Goal: Transaction & Acquisition: Subscribe to service/newsletter

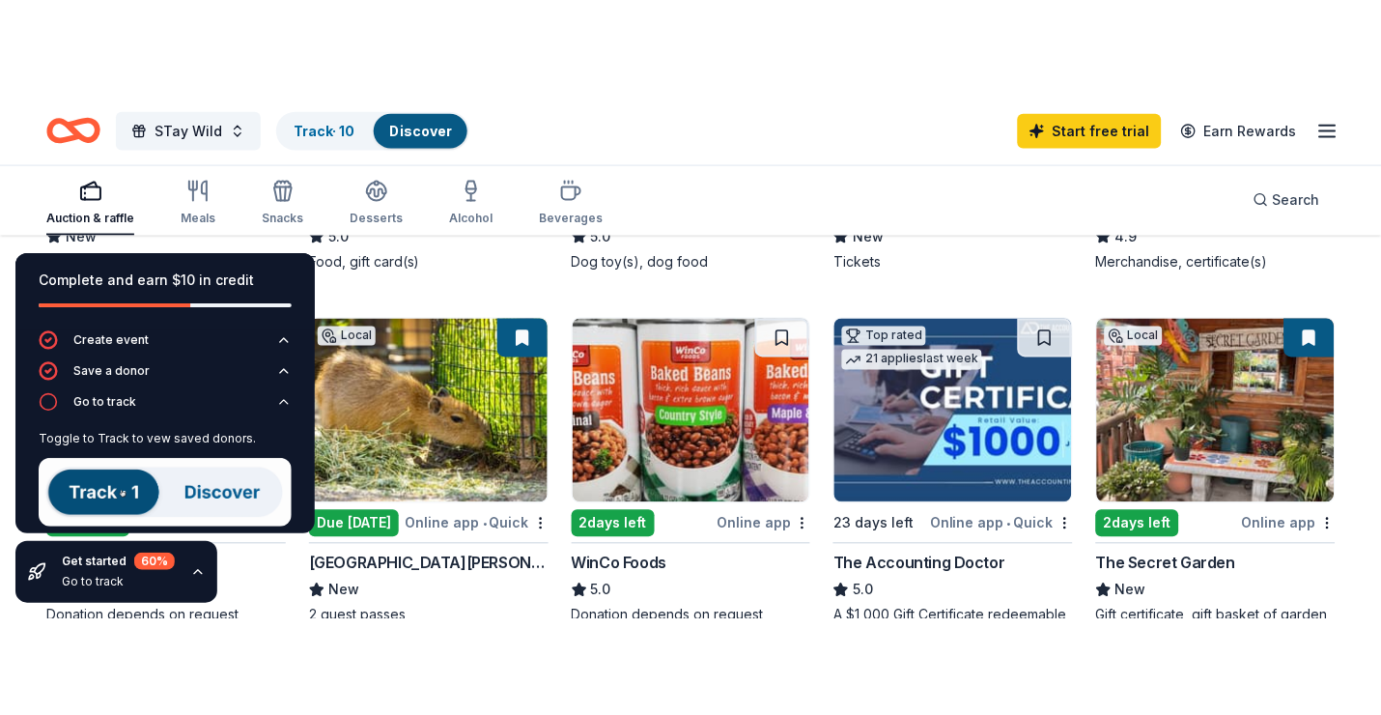
scroll to position [499, 0]
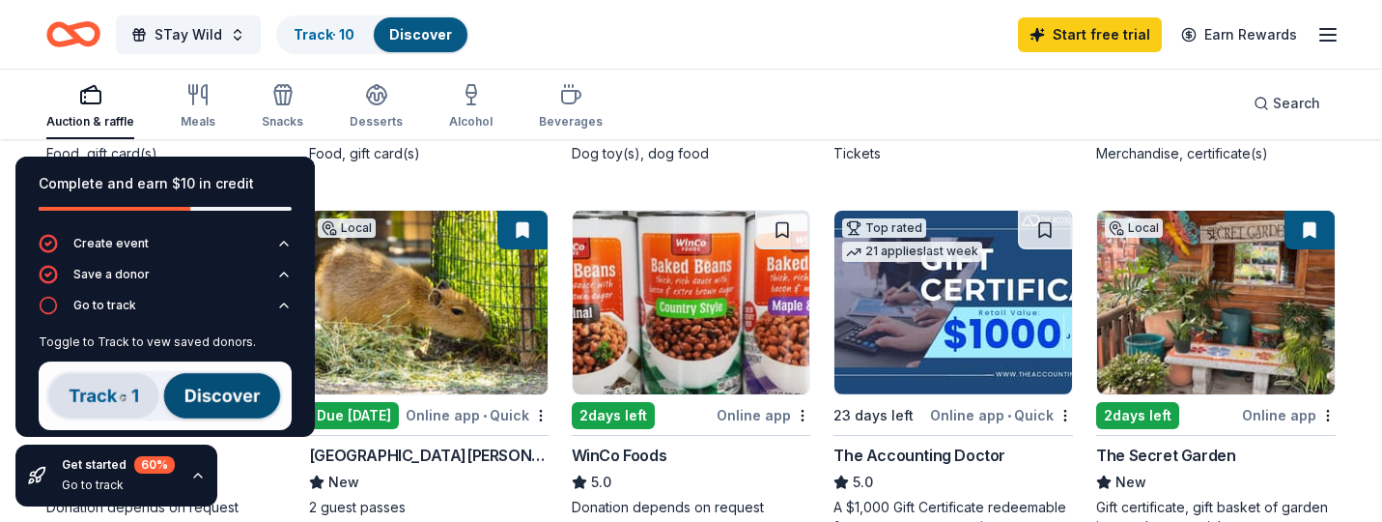
click at [1185, 326] on img at bounding box center [1216, 303] width 238 height 184
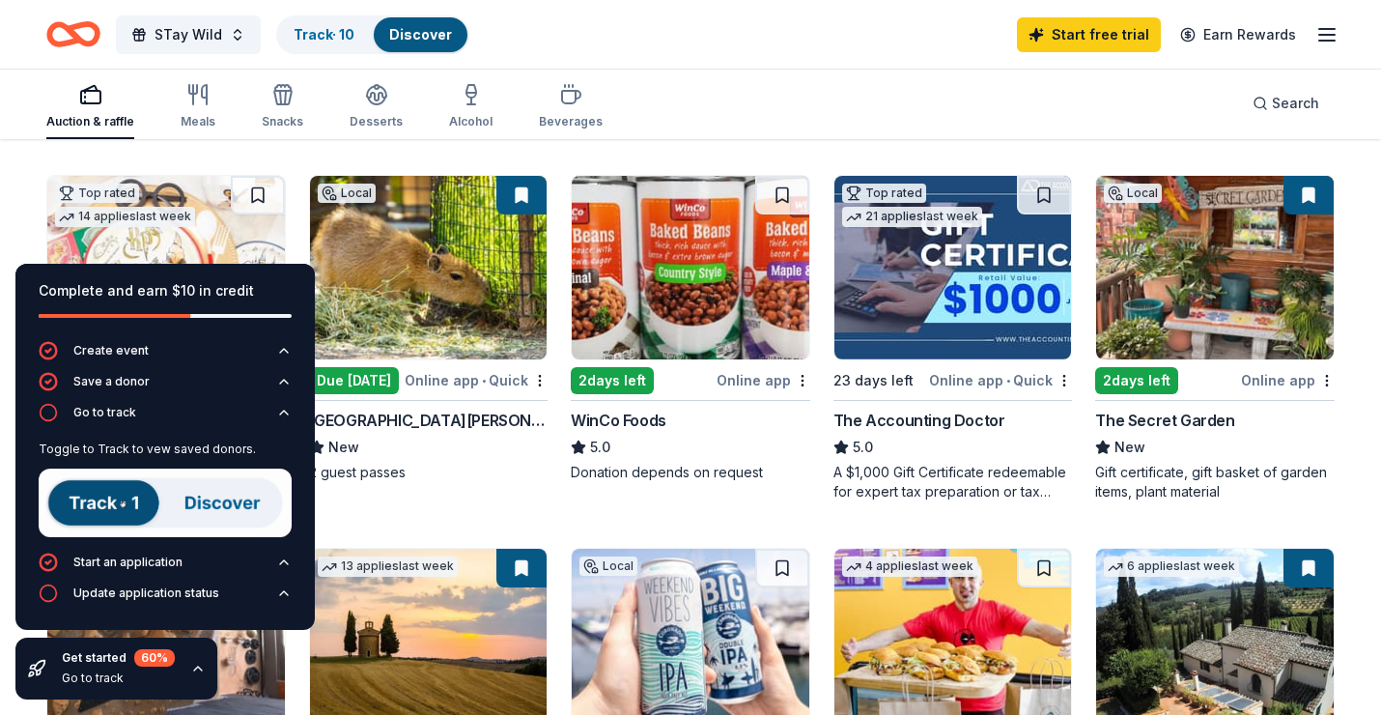
scroll to position [514, 0]
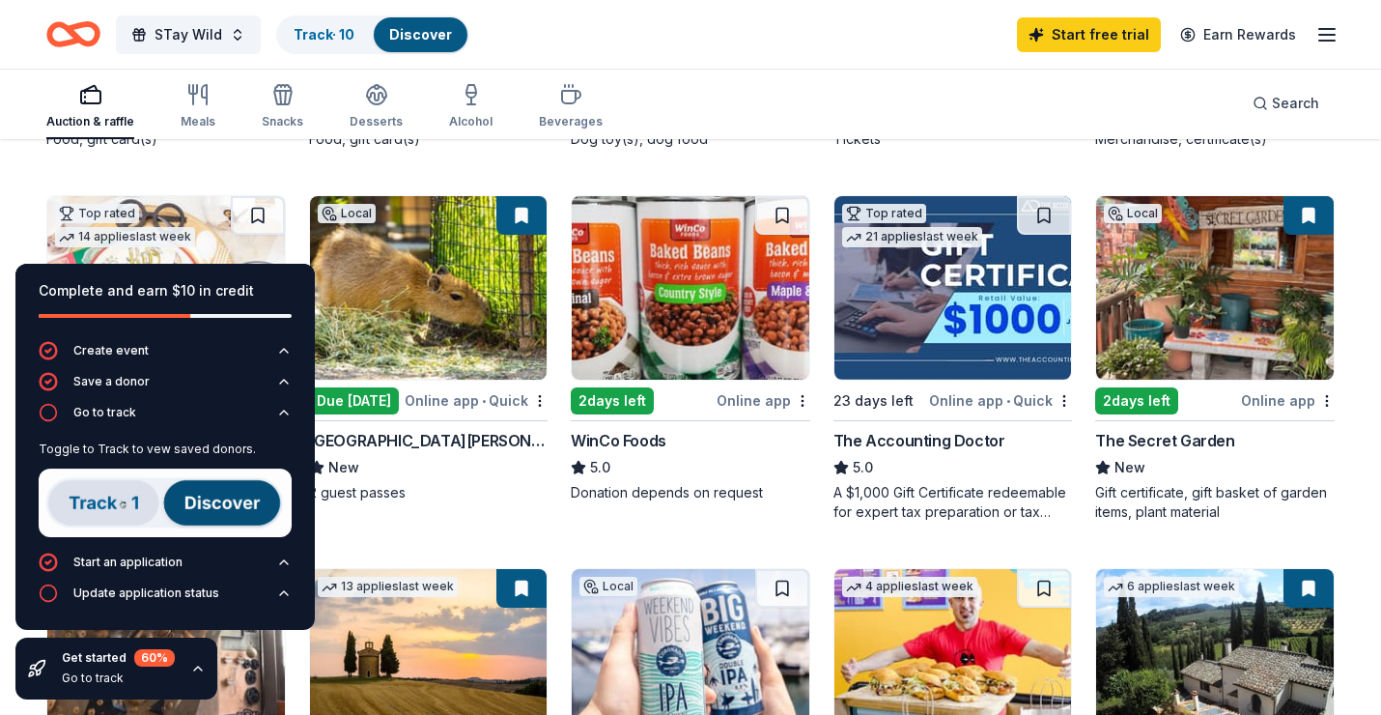
click at [1163, 394] on div "2 days left" at bounding box center [1136, 400] width 83 height 27
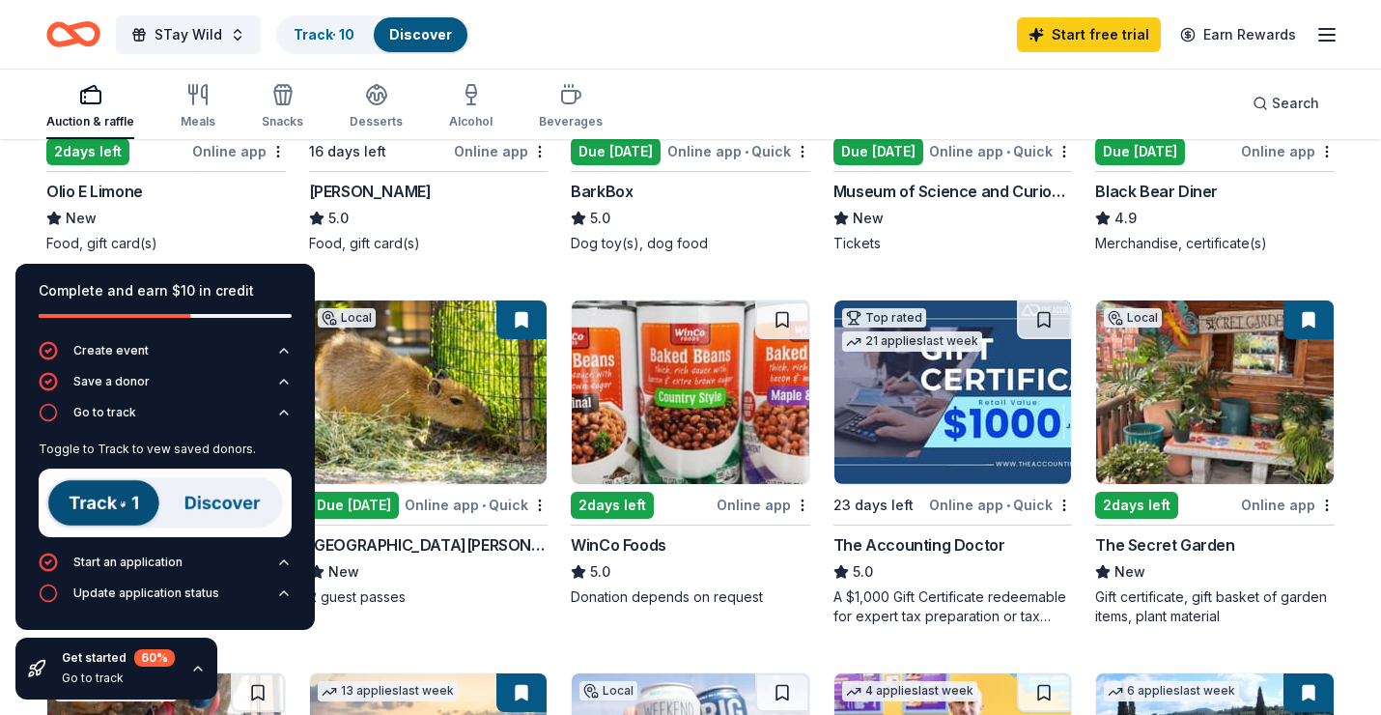
scroll to position [256, 0]
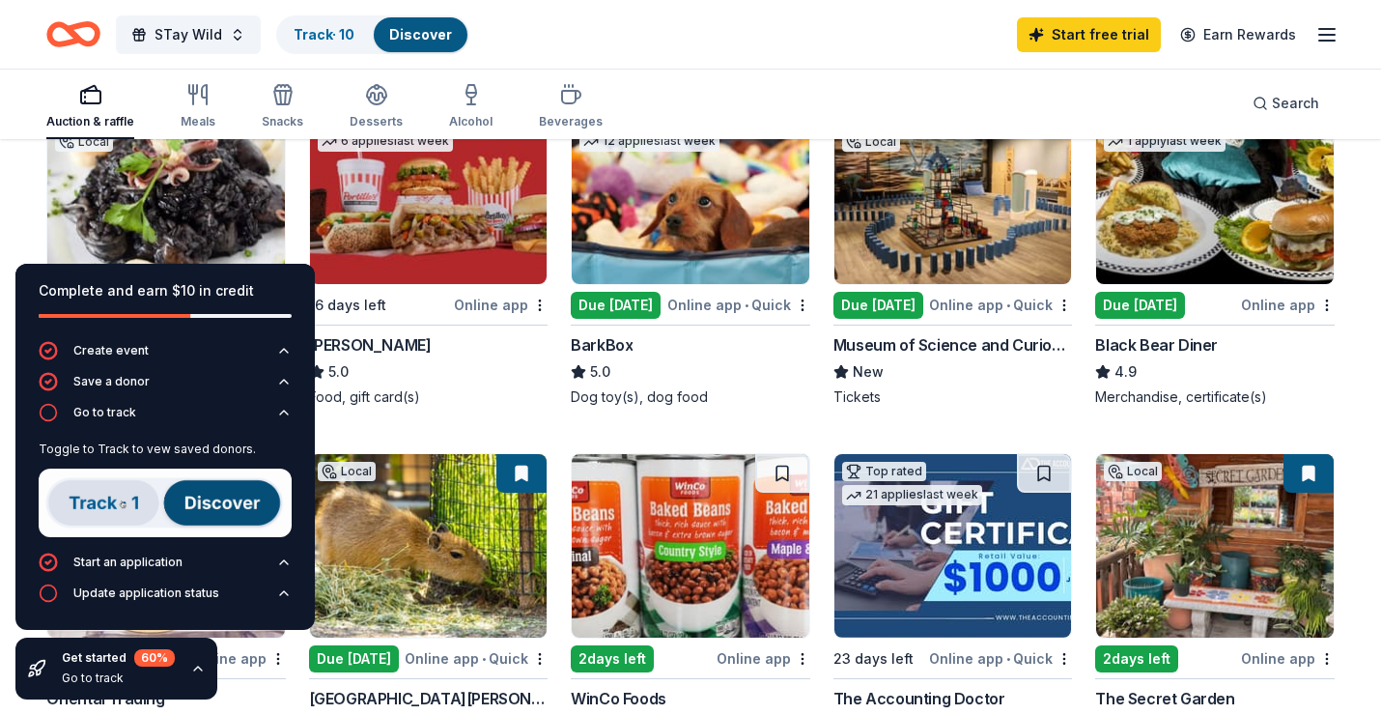
click at [1329, 41] on line "button" at bounding box center [1327, 41] width 15 height 0
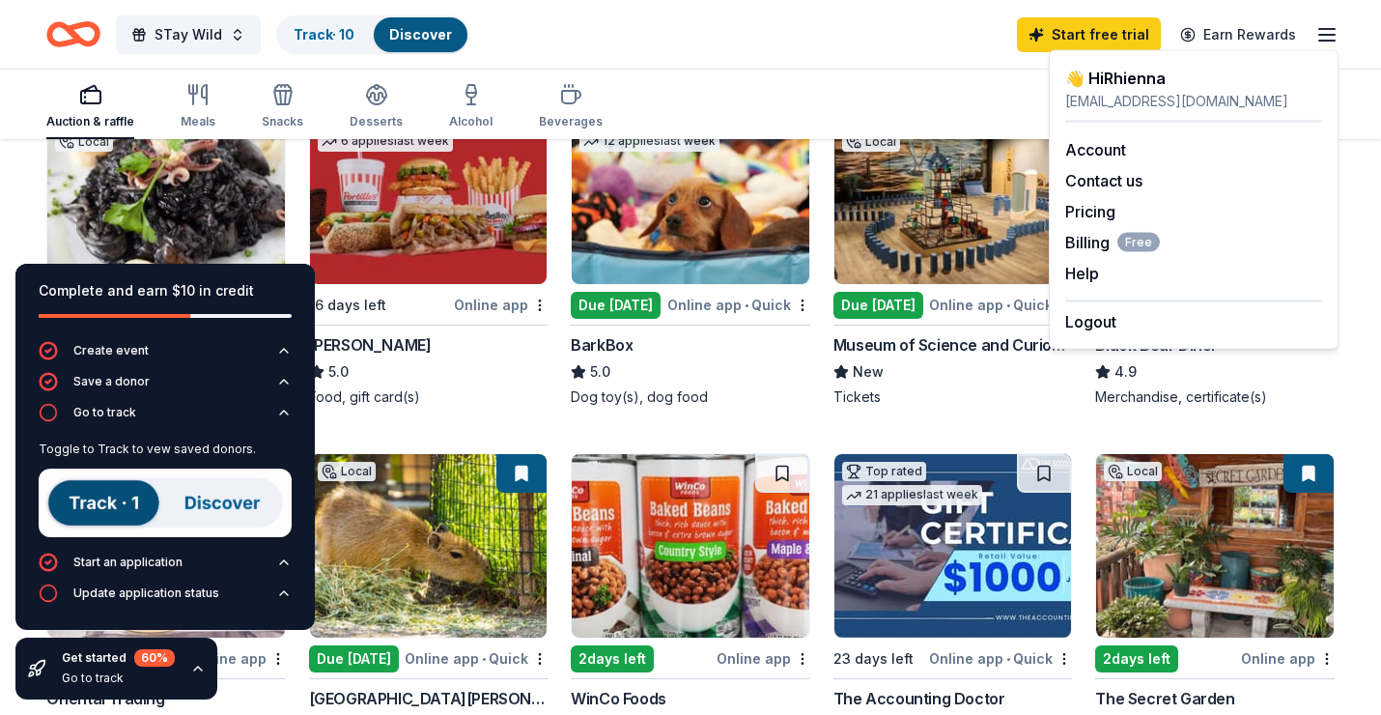
click at [1037, 387] on div "Tickets" at bounding box center [954, 396] width 240 height 19
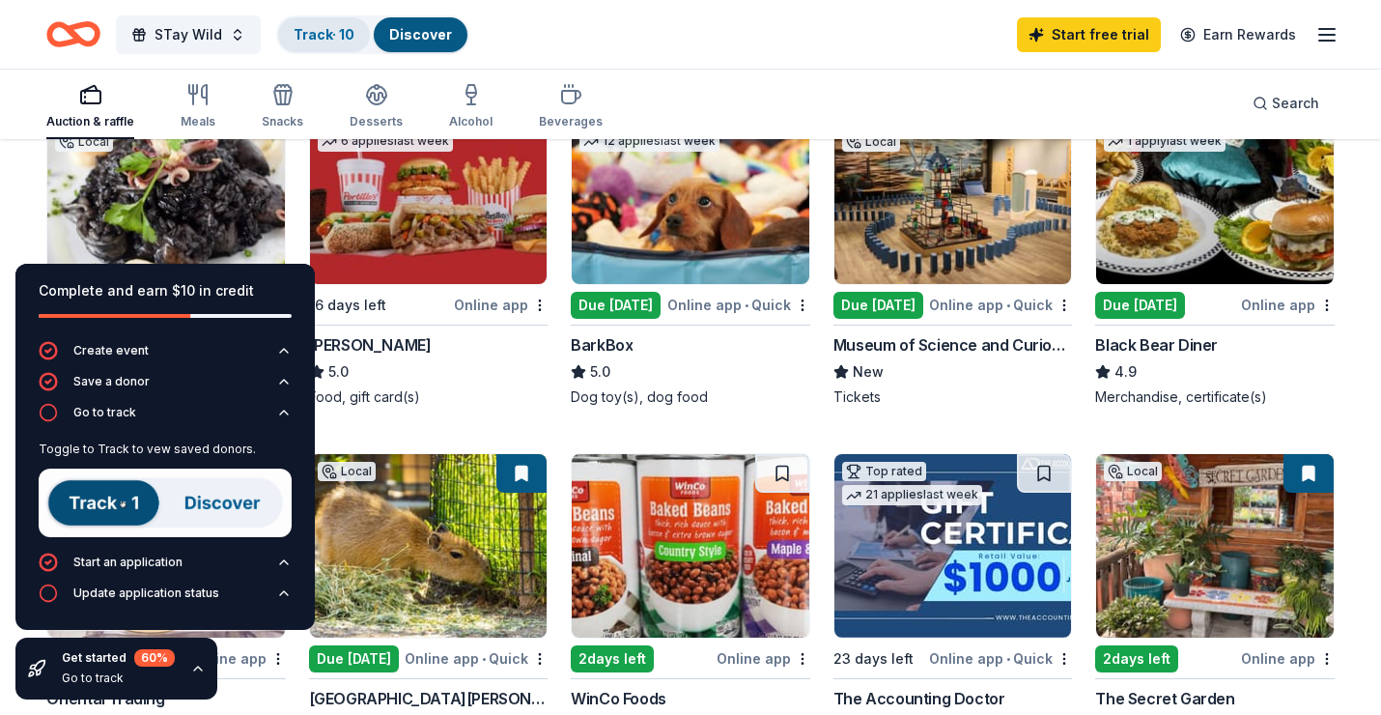
click at [300, 39] on link "Track · 10" at bounding box center [324, 34] width 61 height 16
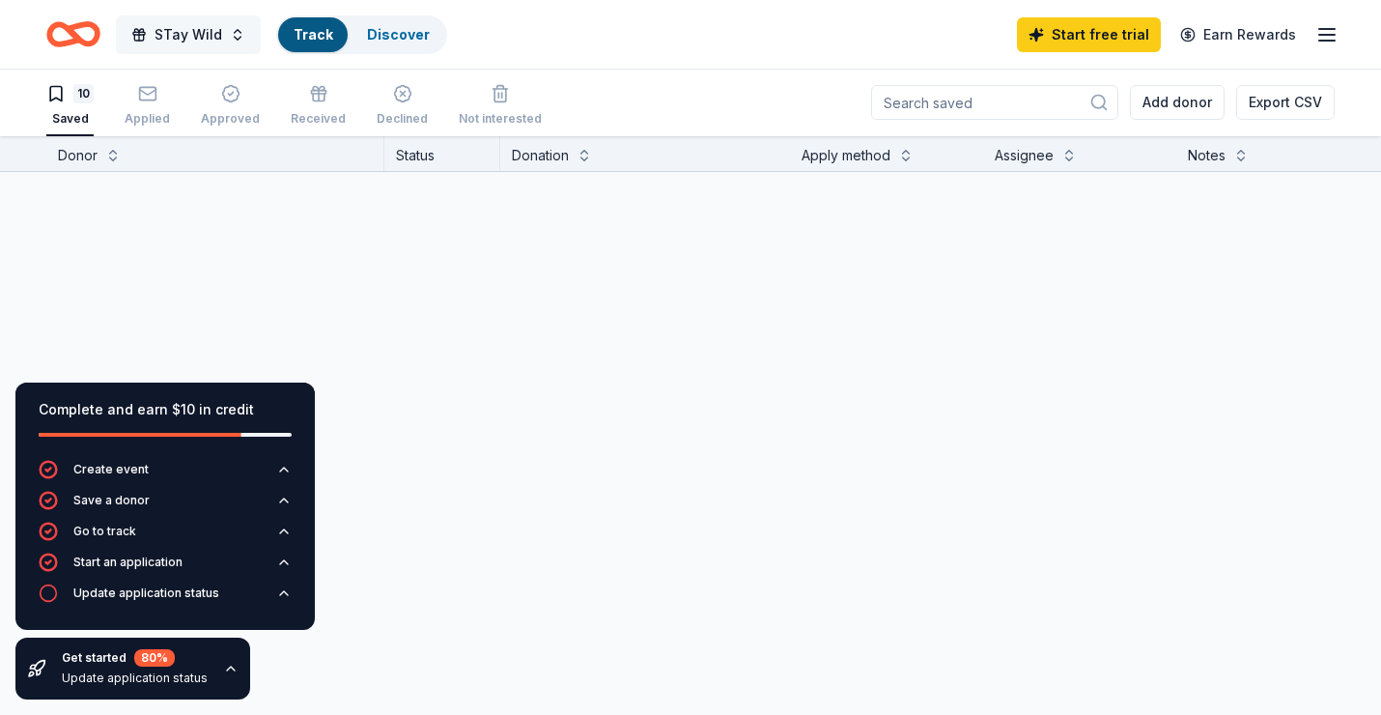
scroll to position [1, 0]
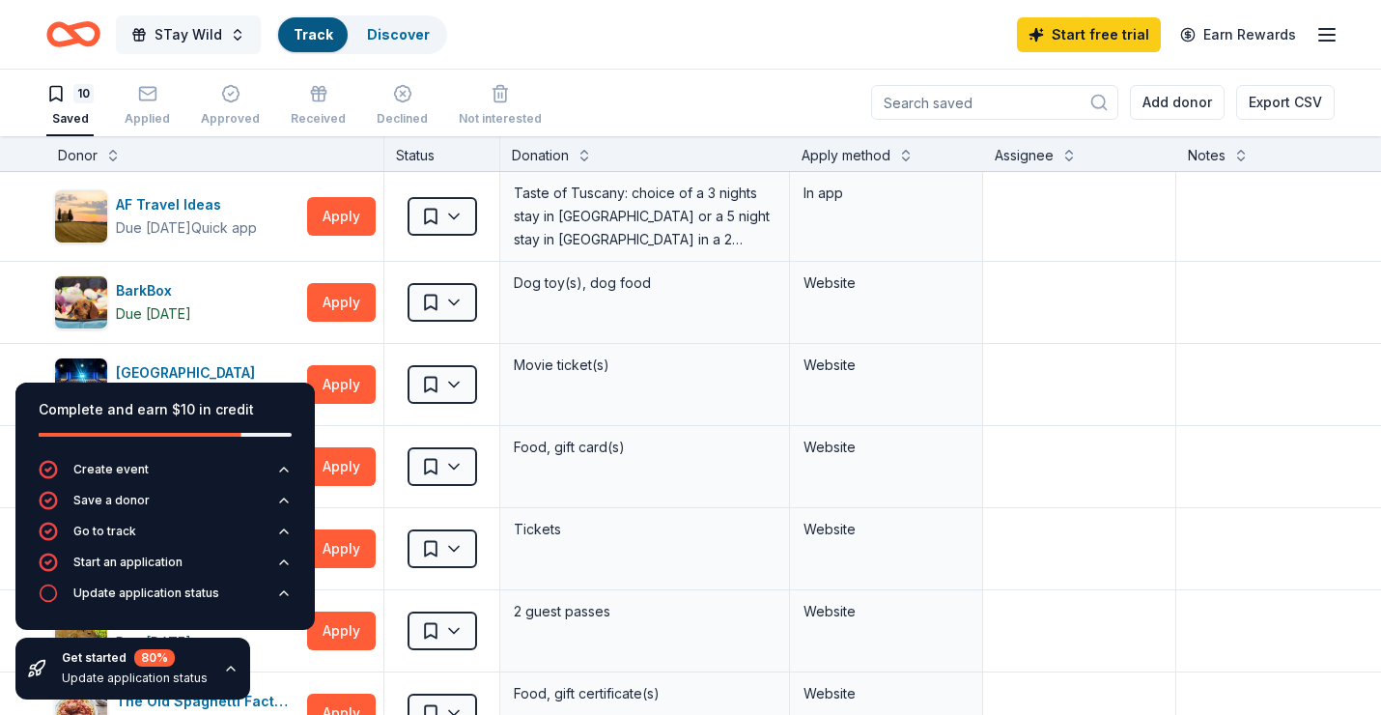
click at [224, 37] on button "STay Wild" at bounding box center [188, 34] width 145 height 39
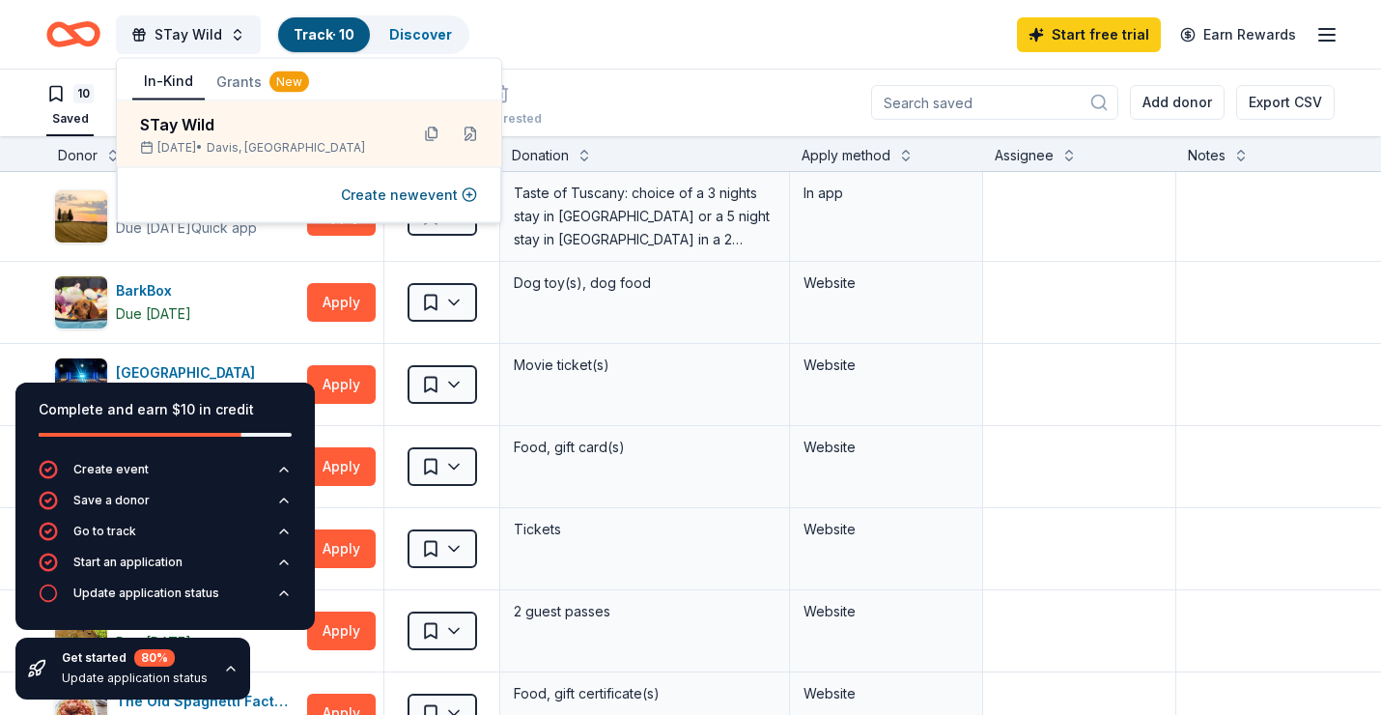
click at [522, 28] on div "STay Wild Track · 10 Discover Start free trial Earn Rewards" at bounding box center [690, 34] width 1289 height 45
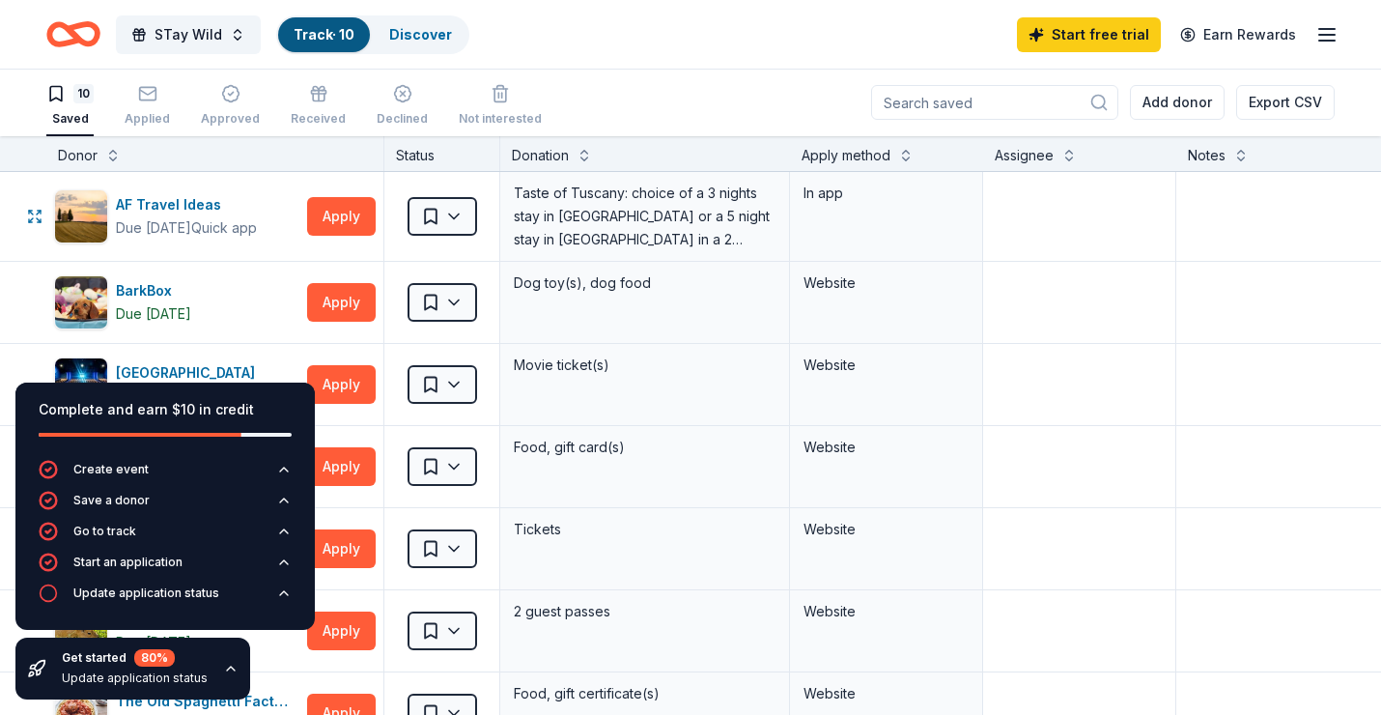
click at [223, 521] on icon "button" at bounding box center [230, 668] width 15 height 15
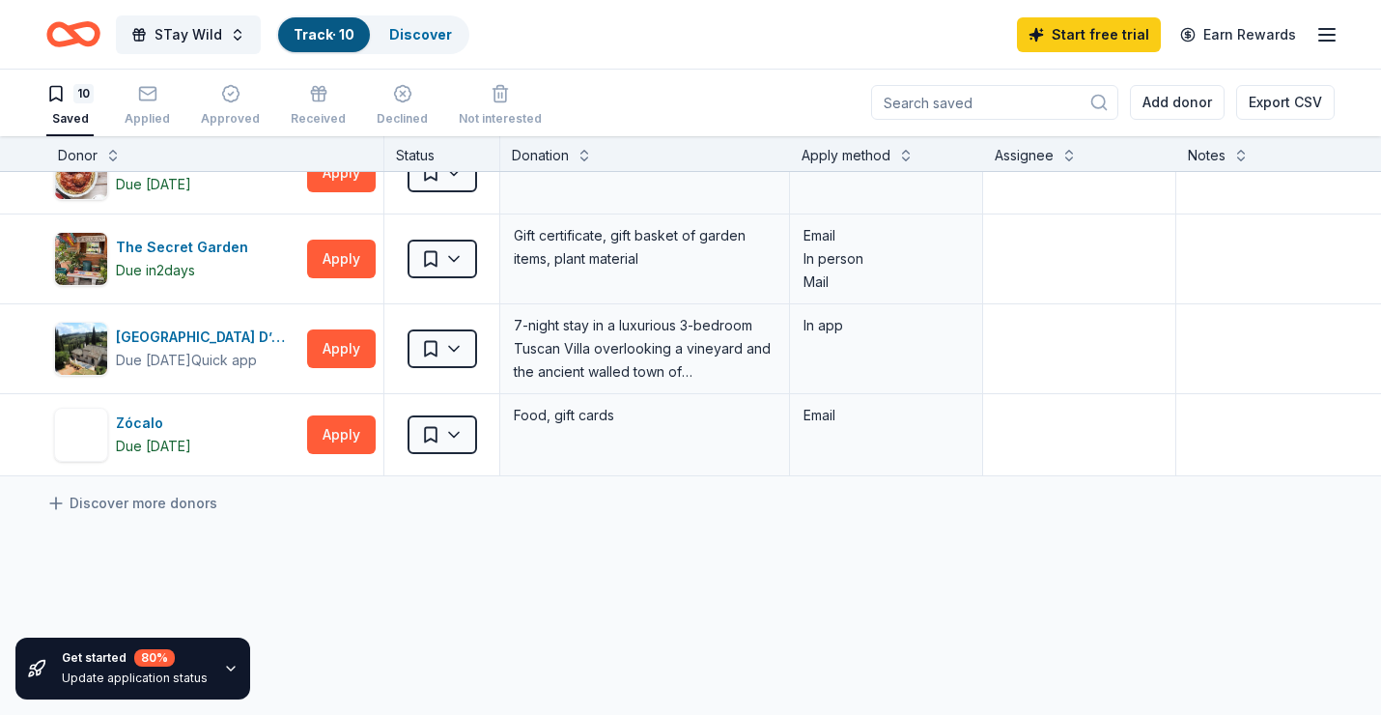
scroll to position [548, 0]
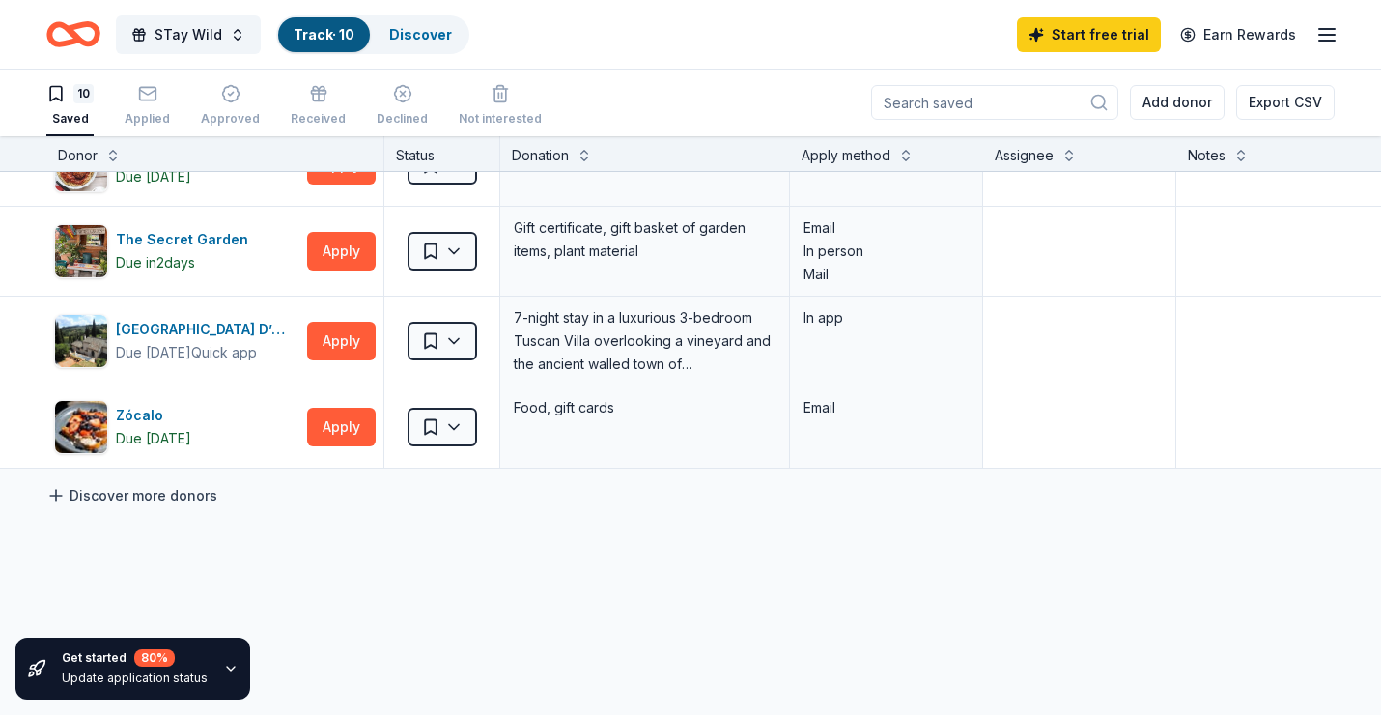
click at [176, 497] on link "Discover more donors" at bounding box center [131, 495] width 171 height 23
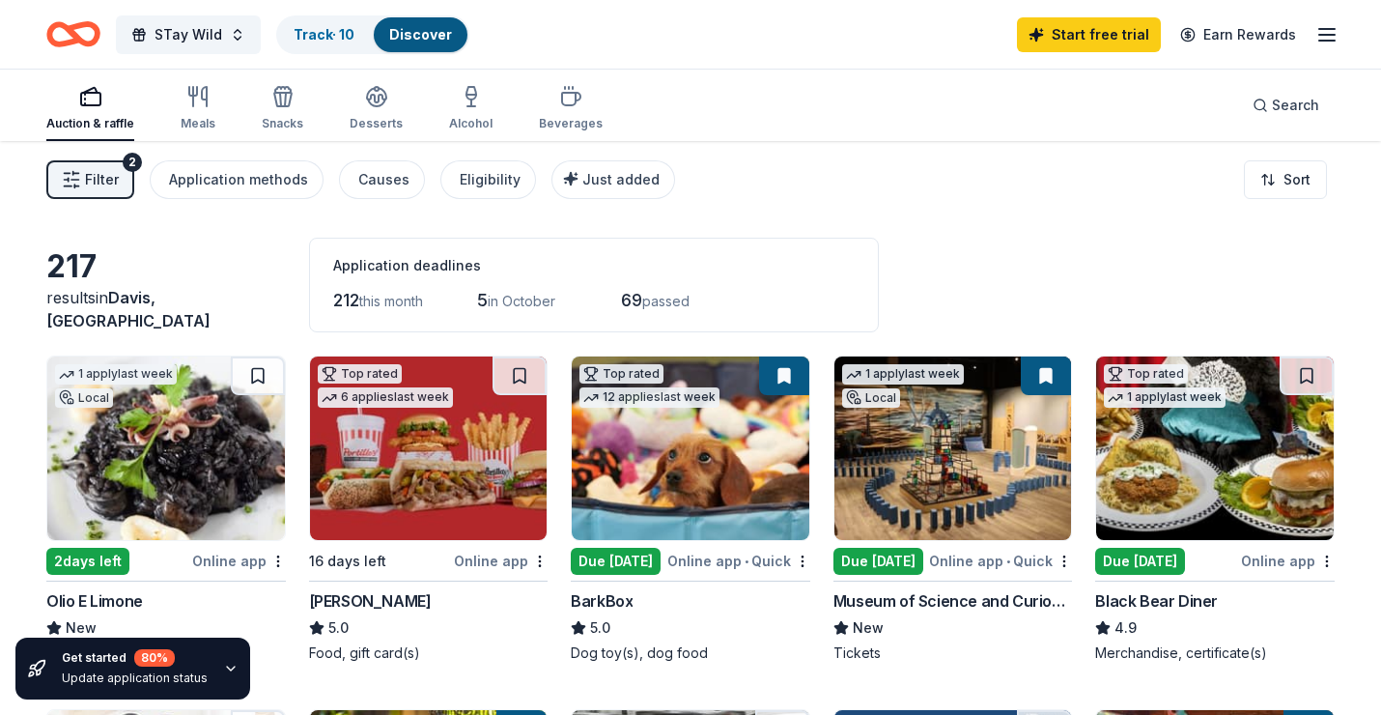
click at [852, 2] on div "STay Wild Track · 10 Discover Start free trial Earn Rewards" at bounding box center [690, 34] width 1381 height 69
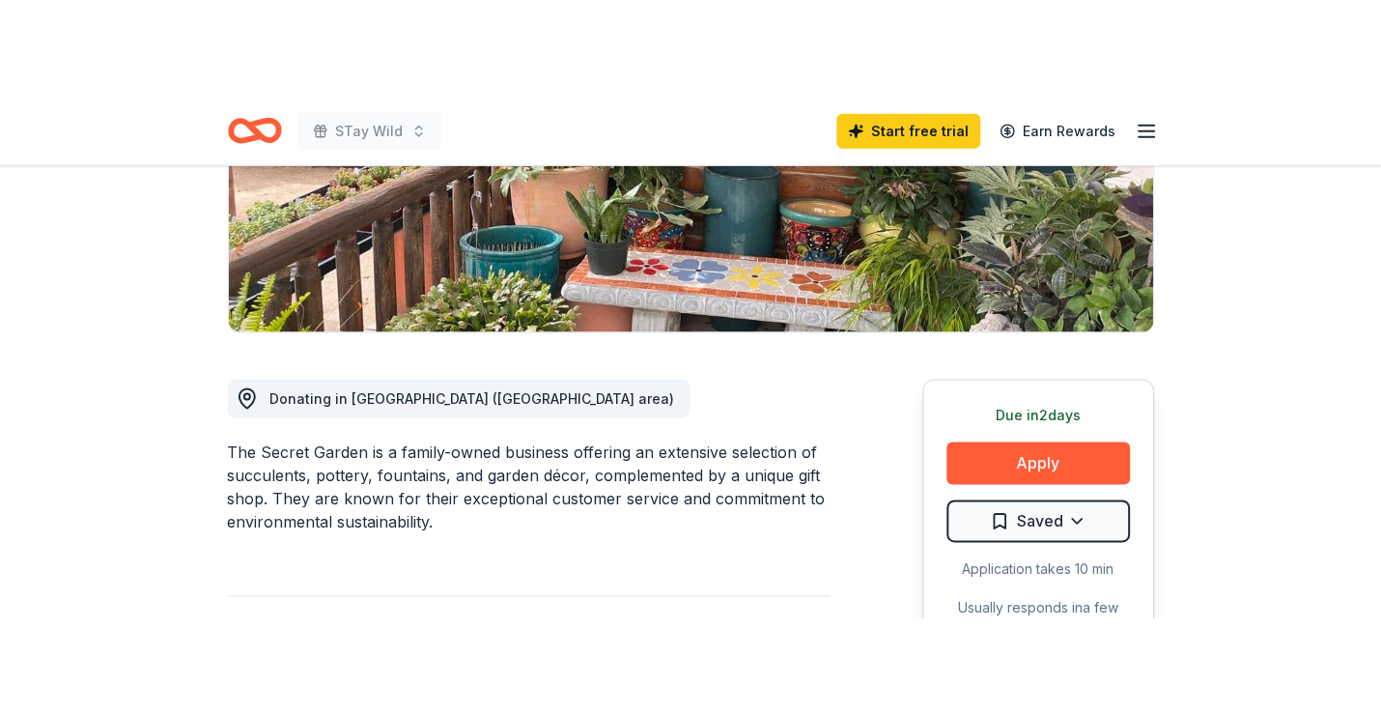
scroll to position [389, 0]
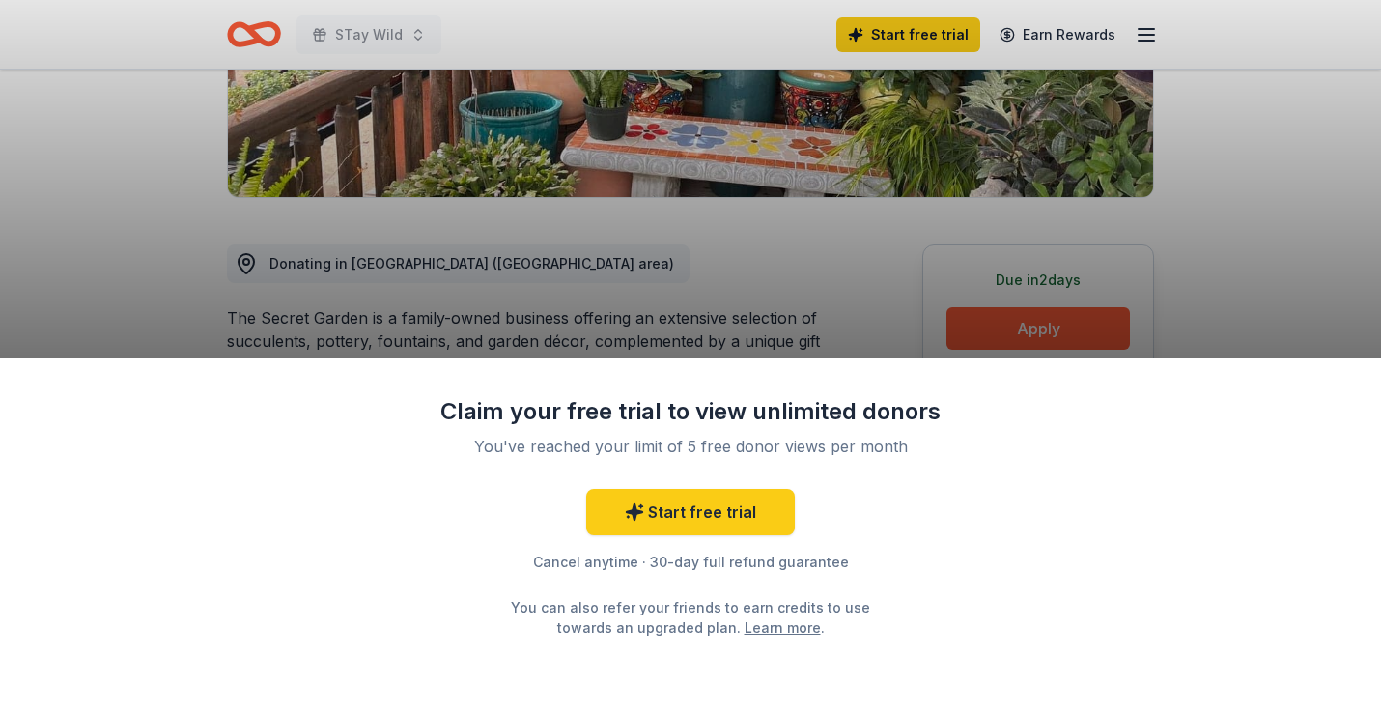
click at [923, 286] on div "Claim your free trial to view unlimited donors You've reached your limit of 5 f…" at bounding box center [690, 357] width 1381 height 715
click at [1179, 291] on div "Claim your free trial to view unlimited donors You've reached your limit of 5 f…" at bounding box center [690, 357] width 1381 height 715
click at [957, 316] on div "Claim your free trial to view unlimited donors You've reached your limit of 5 f…" at bounding box center [690, 357] width 1381 height 715
click at [971, 323] on div "Claim your free trial to view unlimited donors You've reached your limit of 5 f…" at bounding box center [690, 357] width 1381 height 715
click at [1009, 336] on div "Claim your free trial to view unlimited donors You've reached your limit of 5 f…" at bounding box center [690, 357] width 1381 height 715
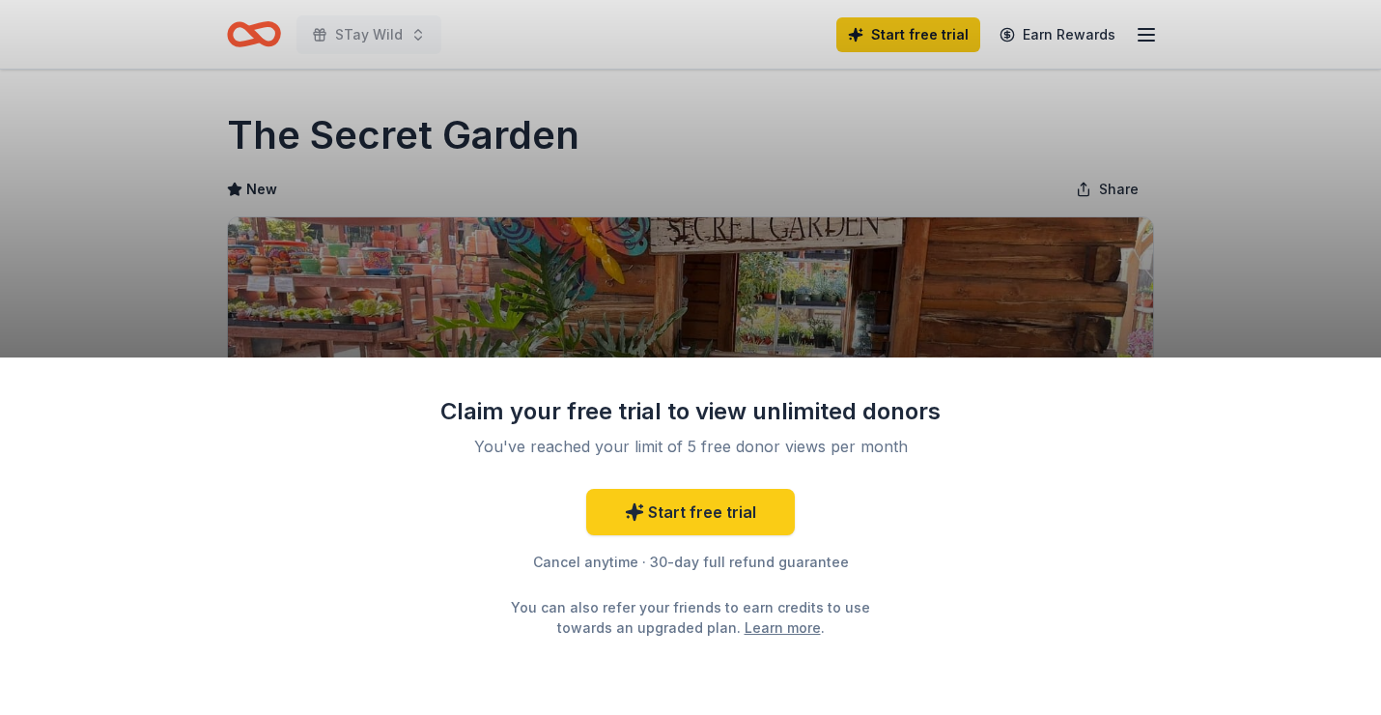
click at [1259, 303] on div "Claim your free trial to view unlimited donors You've reached your limit of 5 f…" at bounding box center [690, 357] width 1381 height 715
click at [664, 509] on link "Start free trial" at bounding box center [690, 512] width 209 height 46
